Goal: Navigation & Orientation: Find specific page/section

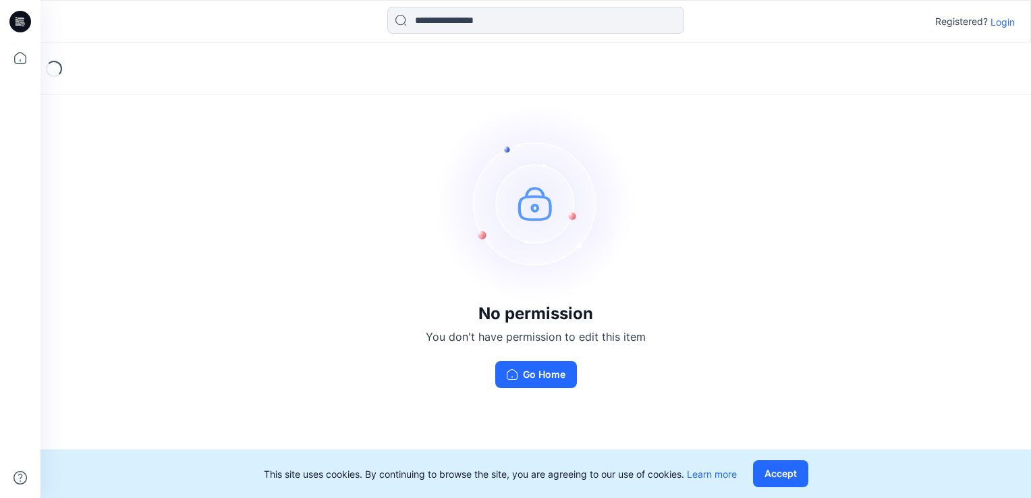
click at [1001, 23] on p "Login" at bounding box center [1002, 22] width 24 height 14
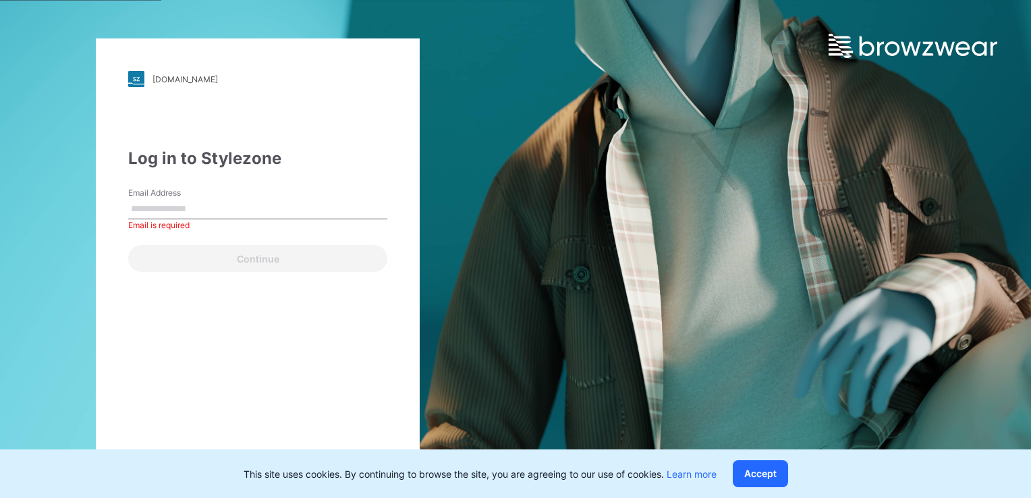
click at [244, 208] on input "Email Address" at bounding box center [257, 209] width 259 height 20
type input "**********"
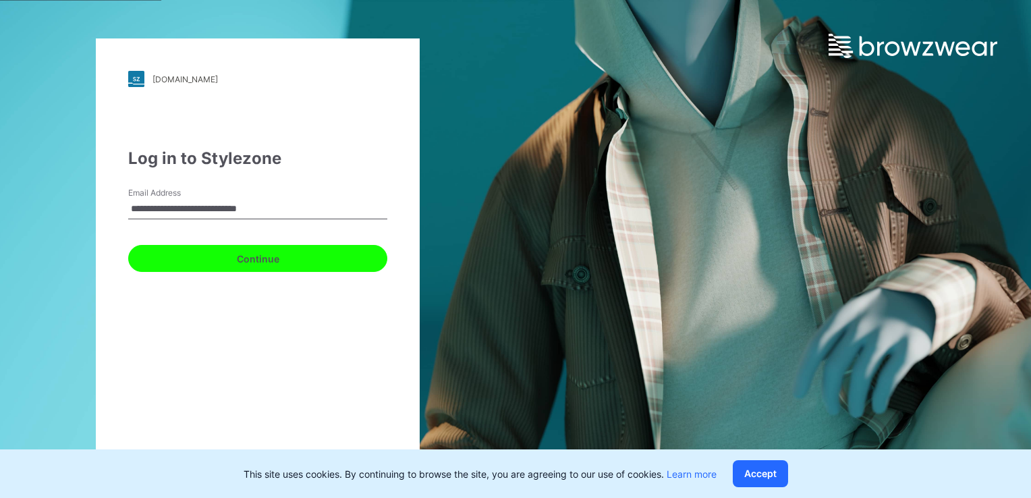
click at [222, 266] on button "Continue" at bounding box center [257, 258] width 259 height 27
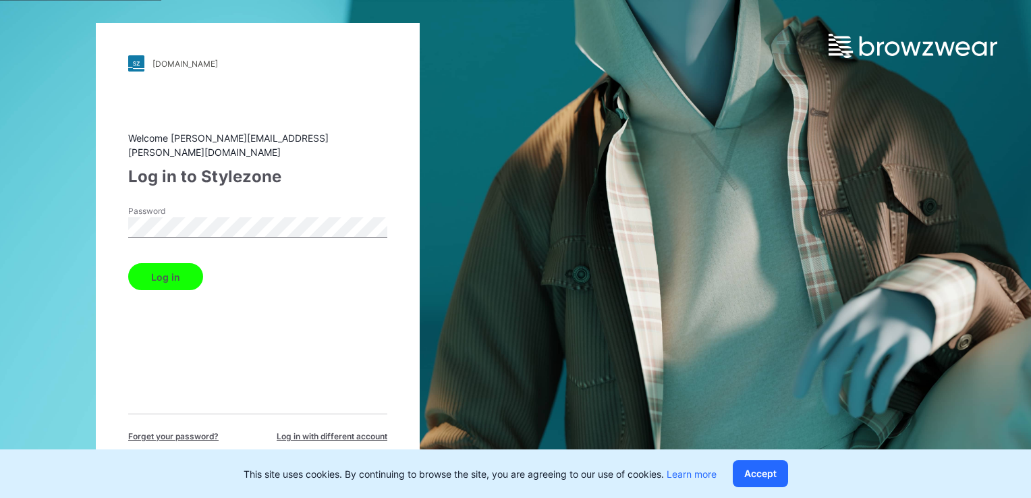
click at [186, 280] on button "Log in" at bounding box center [165, 276] width 75 height 27
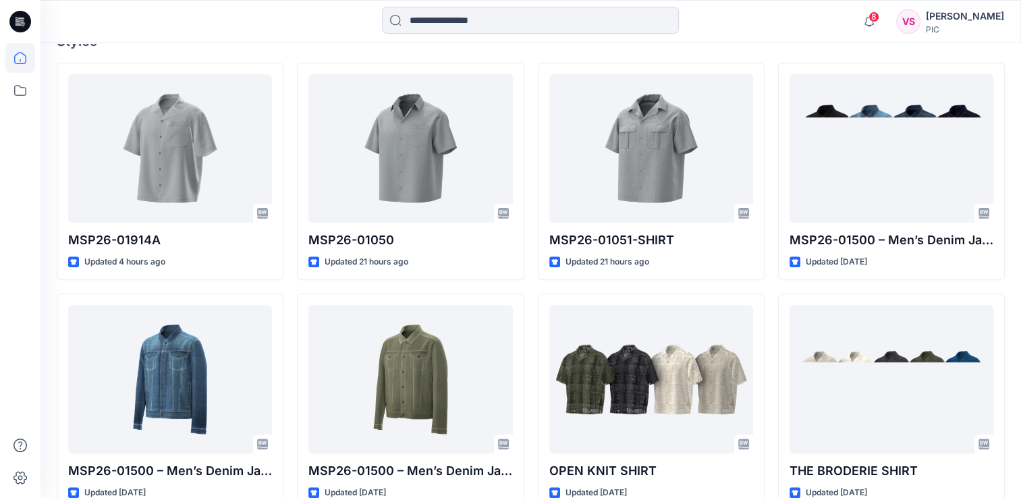
scroll to position [398, 0]
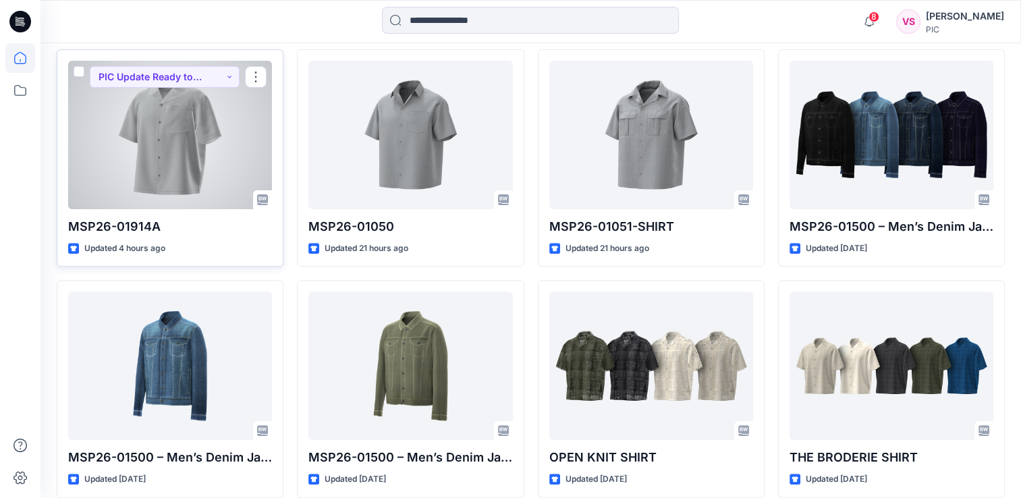
click at [147, 129] on div at bounding box center [170, 135] width 204 height 148
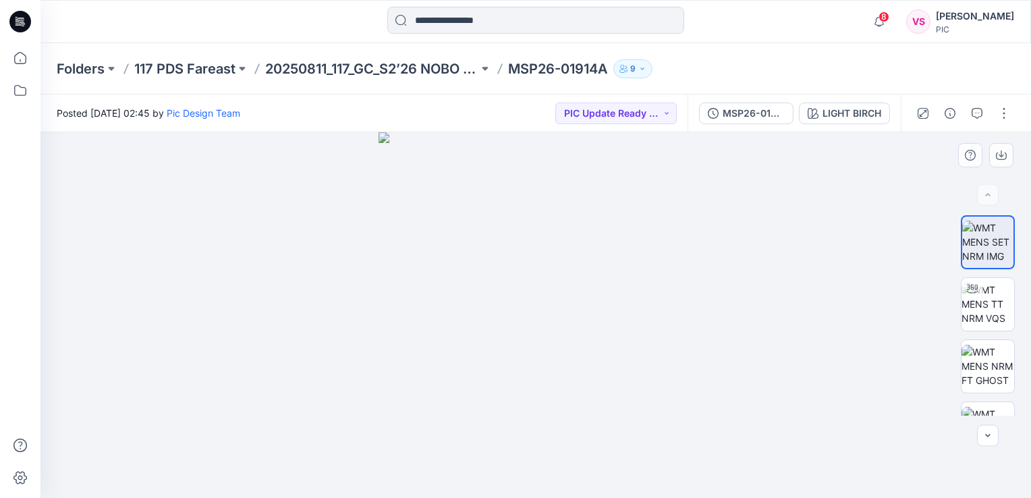
drag, startPoint x: 634, startPoint y: 353, endPoint x: 530, endPoint y: 354, distance: 103.2
click at [530, 354] on img at bounding box center [535, 315] width 314 height 366
click at [992, 312] on img at bounding box center [987, 304] width 53 height 43
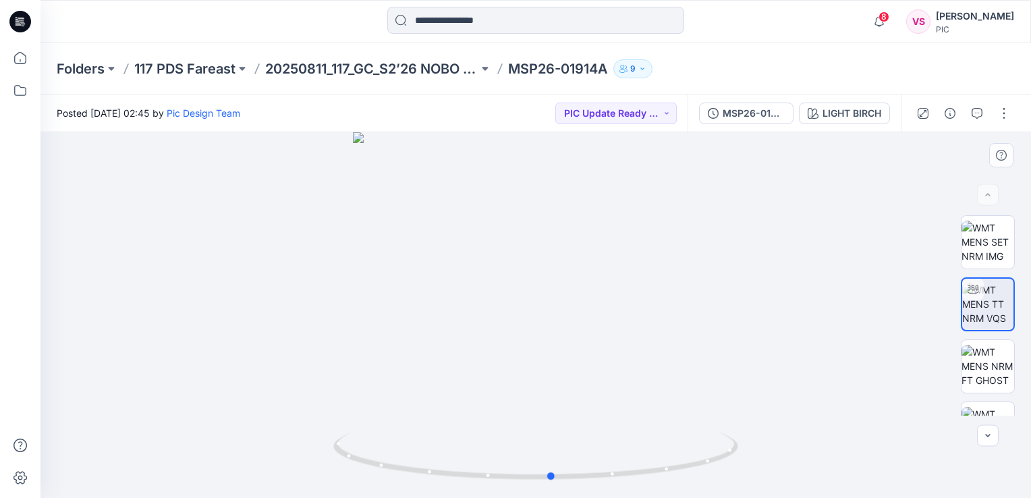
drag, startPoint x: 556, startPoint y: 314, endPoint x: 572, endPoint y: 353, distance: 41.7
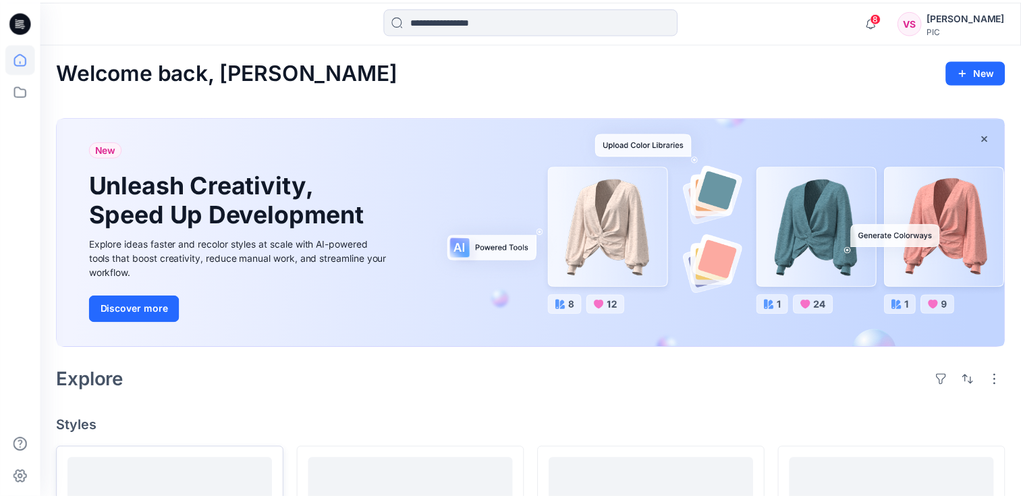
scroll to position [398, 0]
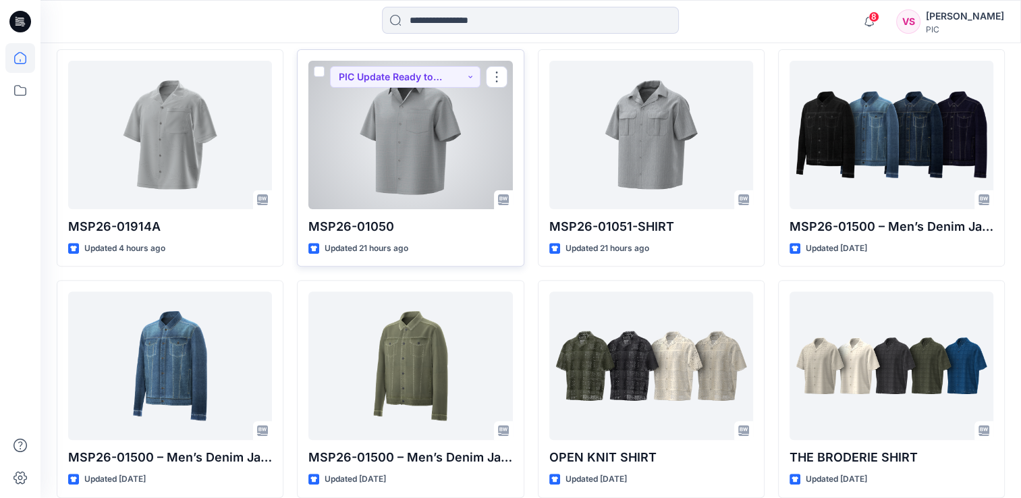
click at [378, 132] on div at bounding box center [410, 135] width 204 height 148
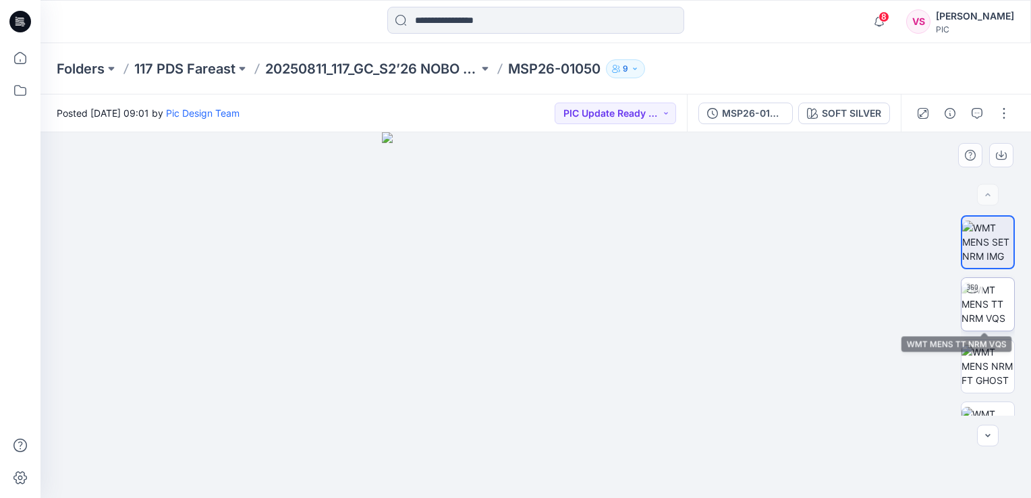
click at [994, 305] on img at bounding box center [987, 304] width 53 height 43
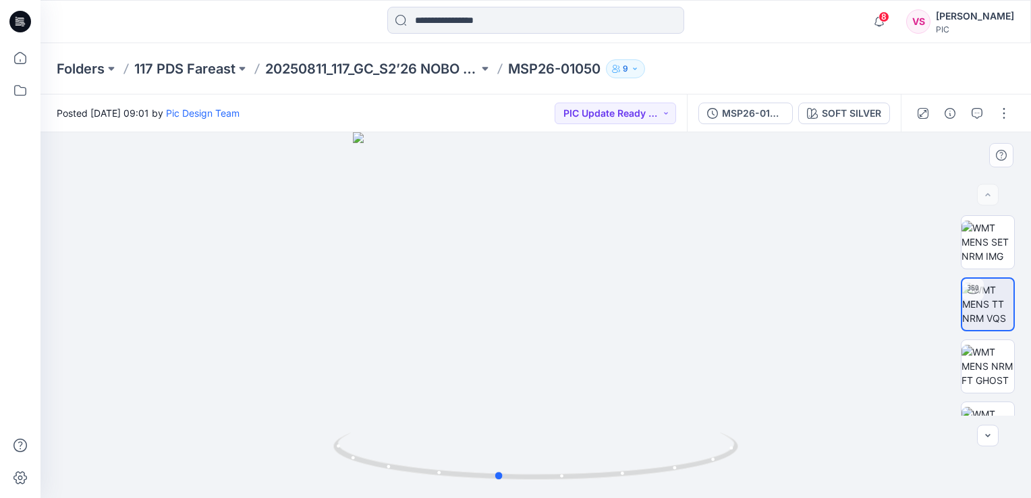
drag, startPoint x: 578, startPoint y: 371, endPoint x: 540, endPoint y: 381, distance: 39.1
drag, startPoint x: 540, startPoint y: 381, endPoint x: 517, endPoint y: 398, distance: 27.9
click at [517, 398] on div at bounding box center [535, 315] width 990 height 366
drag, startPoint x: 549, startPoint y: 312, endPoint x: 541, endPoint y: 341, distance: 30.1
drag, startPoint x: 541, startPoint y: 341, endPoint x: 381, endPoint y: 296, distance: 166.6
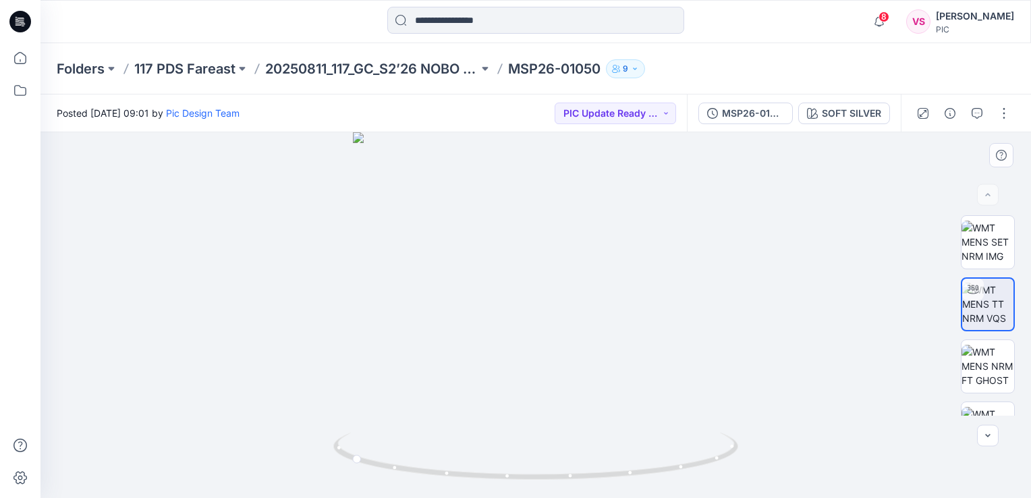
drag, startPoint x: 381, startPoint y: 296, endPoint x: 532, endPoint y: 347, distance: 159.6
drag, startPoint x: 532, startPoint y: 347, endPoint x: 527, endPoint y: 361, distance: 14.3
drag, startPoint x: 527, startPoint y: 361, endPoint x: 303, endPoint y: 322, distance: 227.3
drag, startPoint x: 303, startPoint y: 322, endPoint x: 651, endPoint y: 329, distance: 348.2
click at [651, 329] on div at bounding box center [535, 315] width 990 height 366
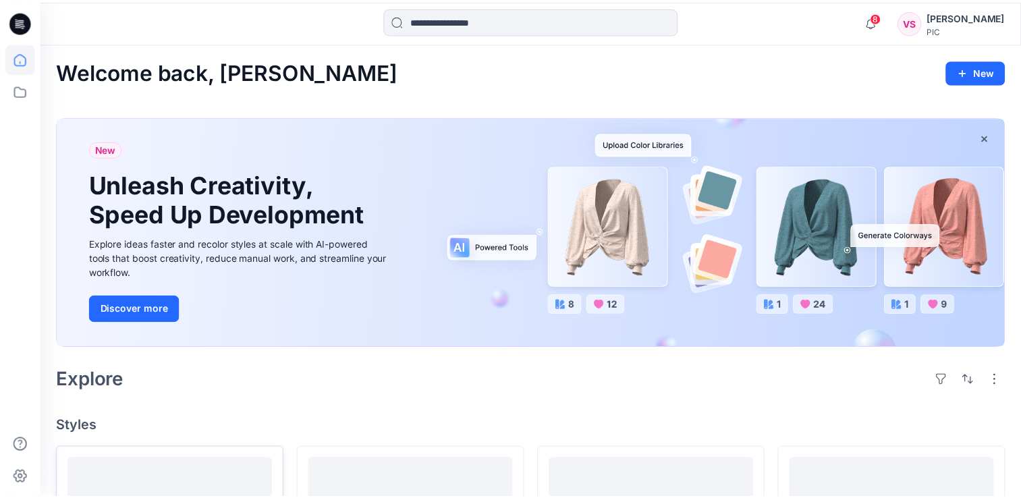
scroll to position [398, 0]
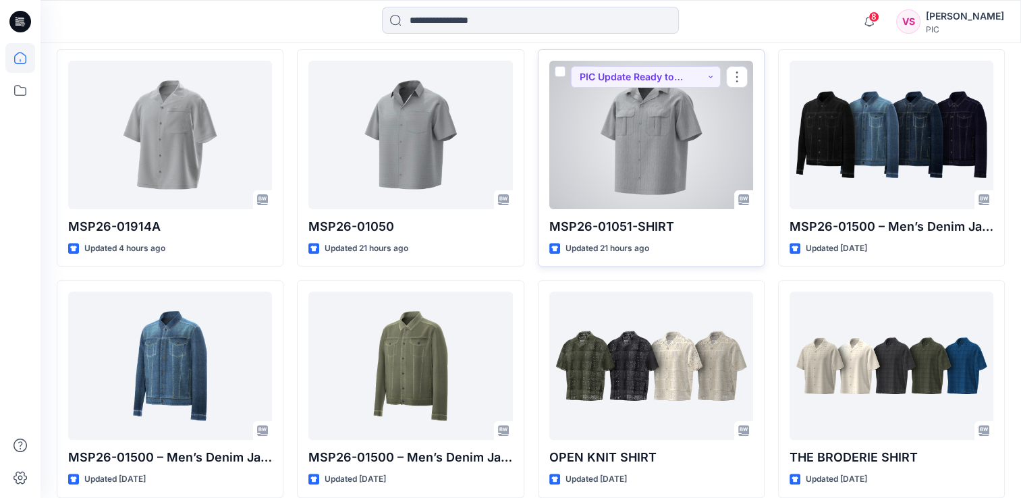
click at [649, 143] on div at bounding box center [651, 135] width 204 height 148
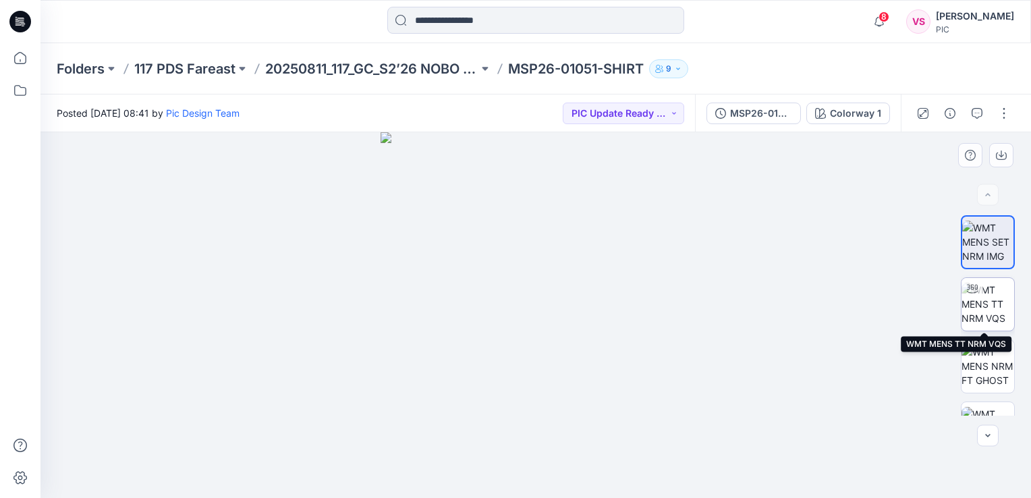
click at [990, 307] on img at bounding box center [987, 304] width 53 height 43
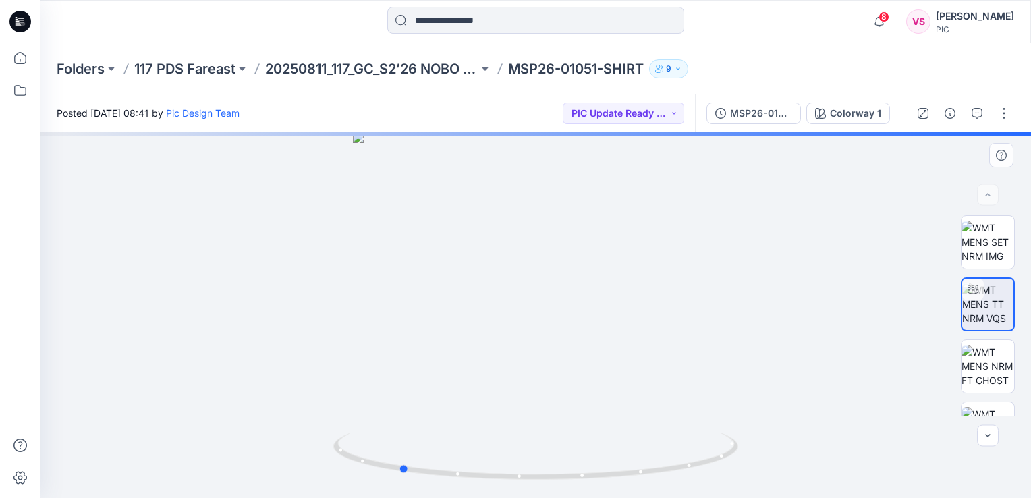
drag, startPoint x: 561, startPoint y: 325, endPoint x: 453, endPoint y: 336, distance: 107.9
drag, startPoint x: 453, startPoint y: 336, endPoint x: 617, endPoint y: 387, distance: 171.6
click at [617, 387] on div at bounding box center [535, 315] width 990 height 366
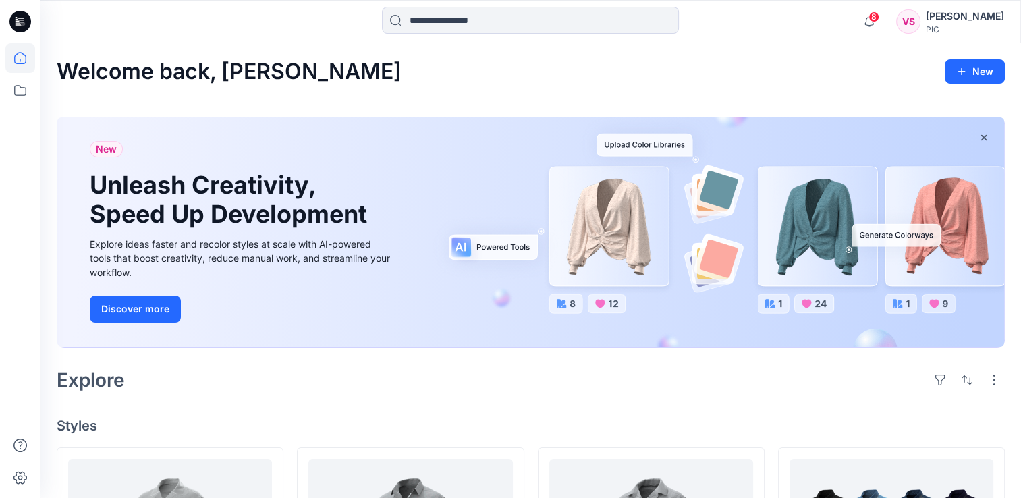
click at [937, 26] on div "PIC" at bounding box center [965, 29] width 78 height 10
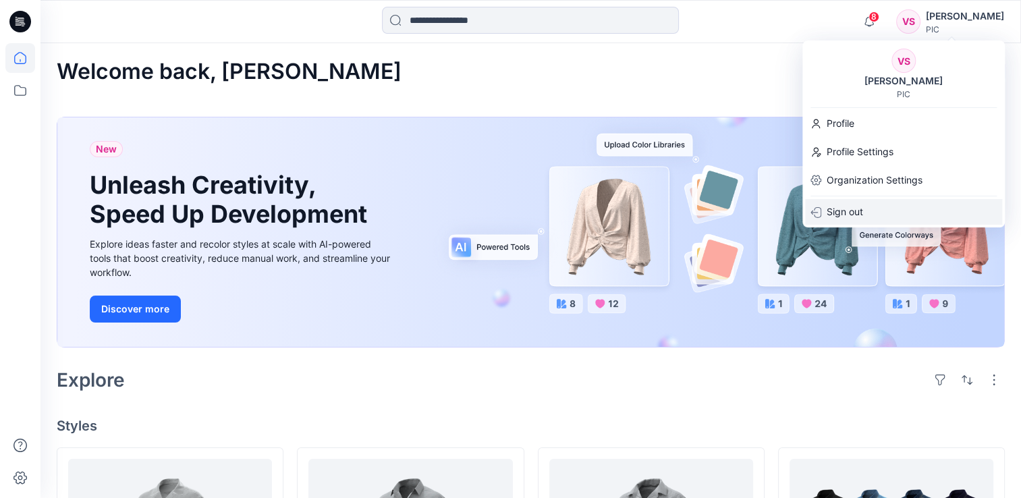
click at [842, 217] on p "Sign out" at bounding box center [844, 212] width 36 height 26
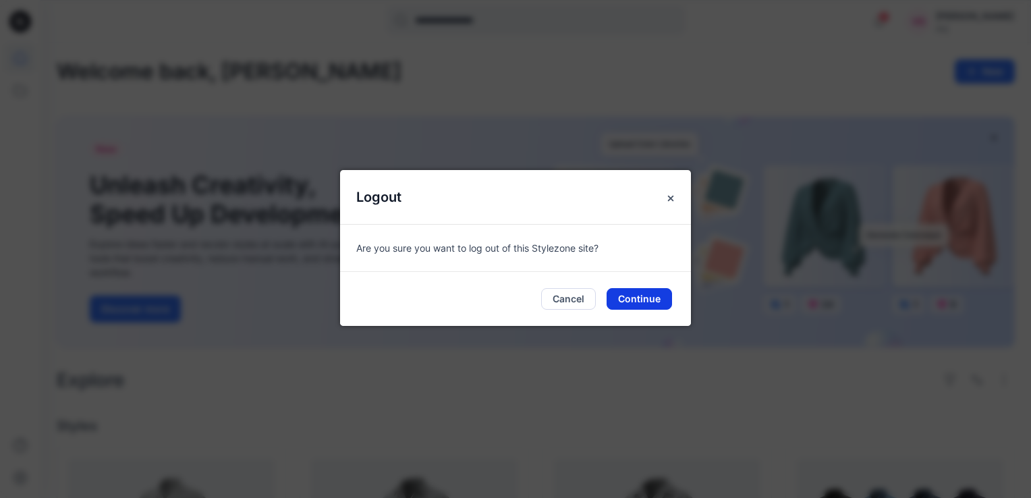
click at [647, 300] on button "Continue" at bounding box center [639, 299] width 65 height 22
